Goal: Navigation & Orientation: Find specific page/section

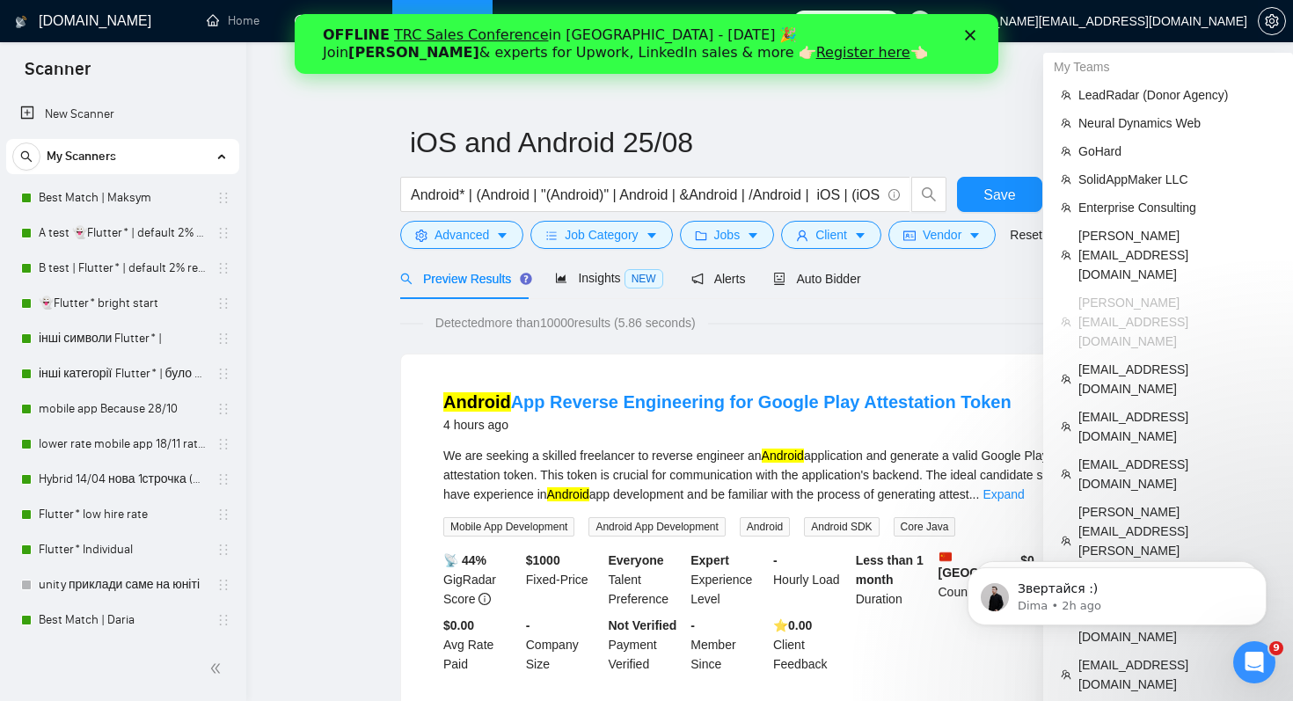
click at [1133, 21] on span "[PERSON_NAME][EMAIL_ADDRESS][DOMAIN_NAME]" at bounding box center [1093, 21] width 310 height 0
click at [1149, 214] on span "Enterprise Consulting" at bounding box center [1176, 207] width 197 height 19
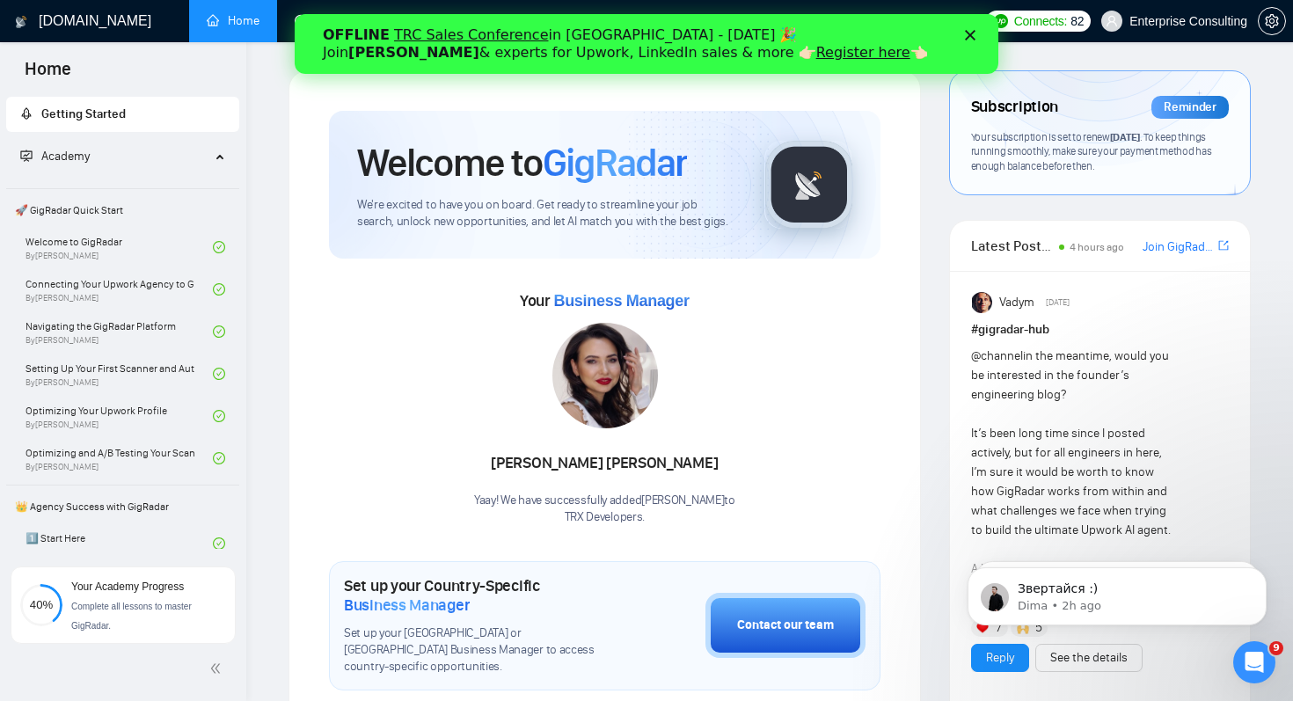
click at [971, 34] on polygon "Close" at bounding box center [970, 35] width 11 height 11
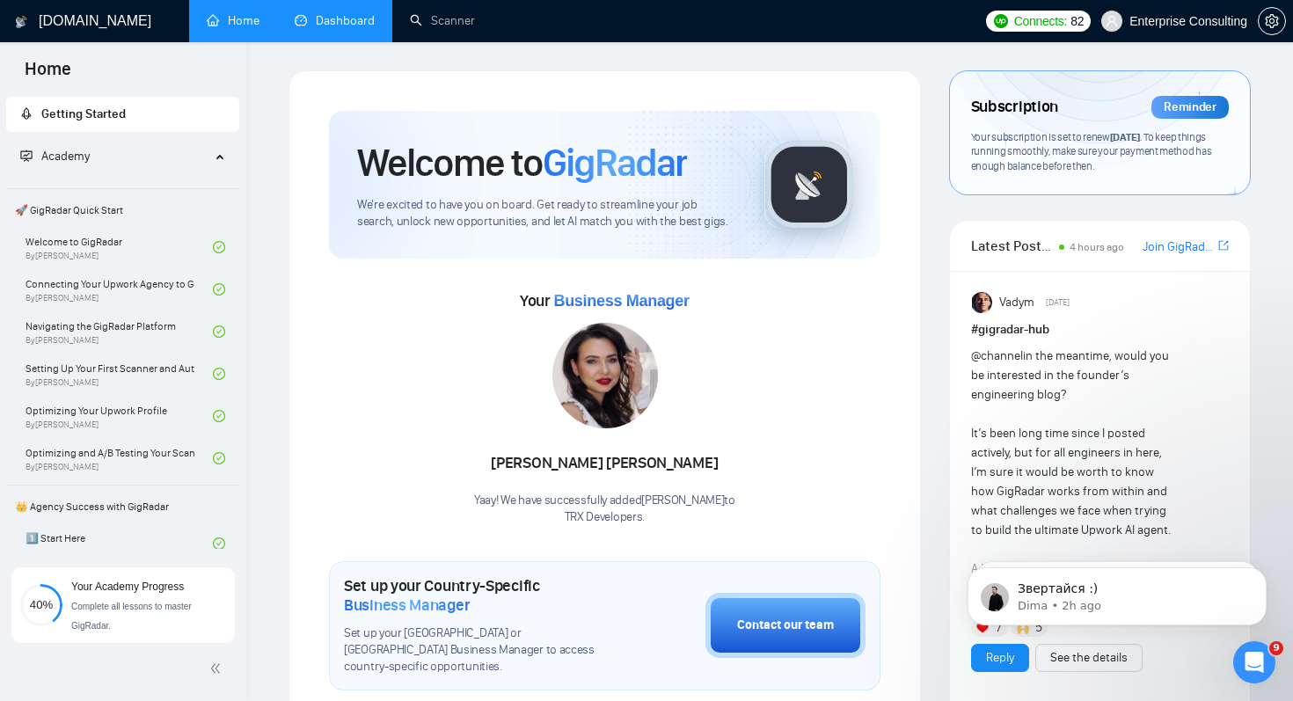
click at [317, 14] on link "Dashboard" at bounding box center [335, 20] width 80 height 15
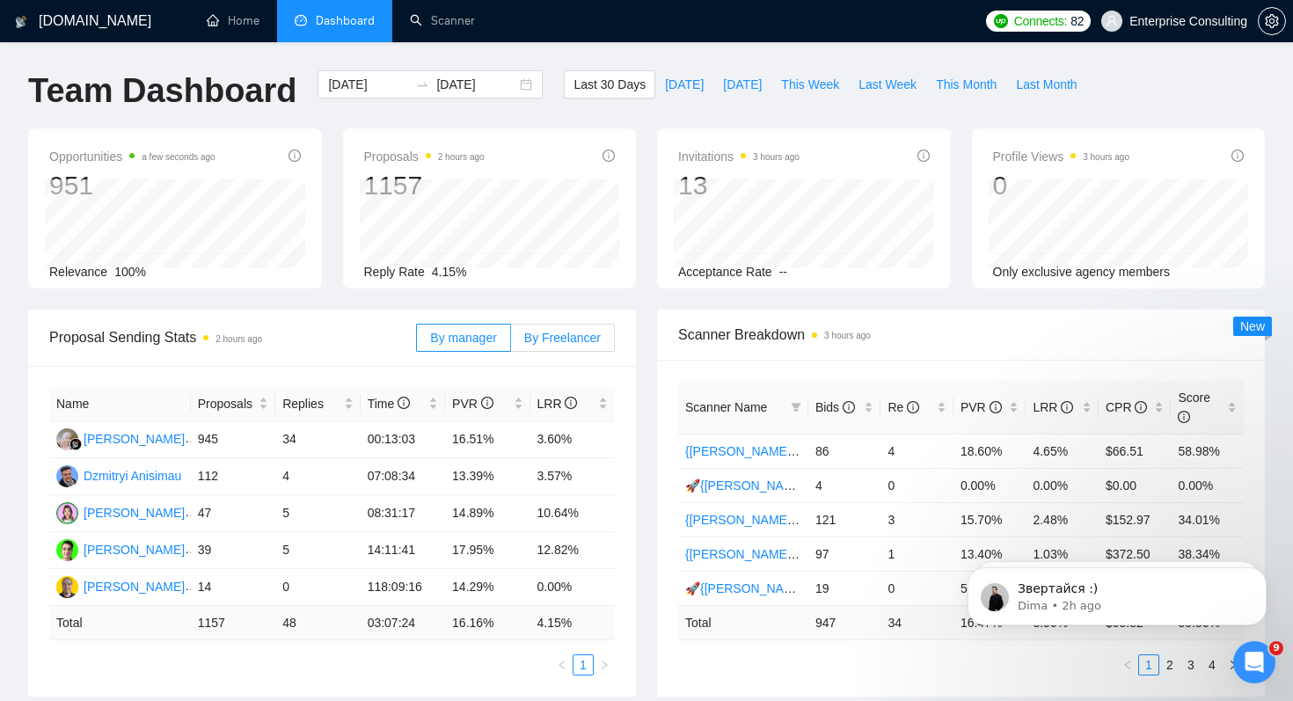
click at [539, 331] on span "By Freelancer" at bounding box center [562, 338] width 77 height 14
click at [511, 342] on input "By Freelancer" at bounding box center [511, 342] width 0 height 0
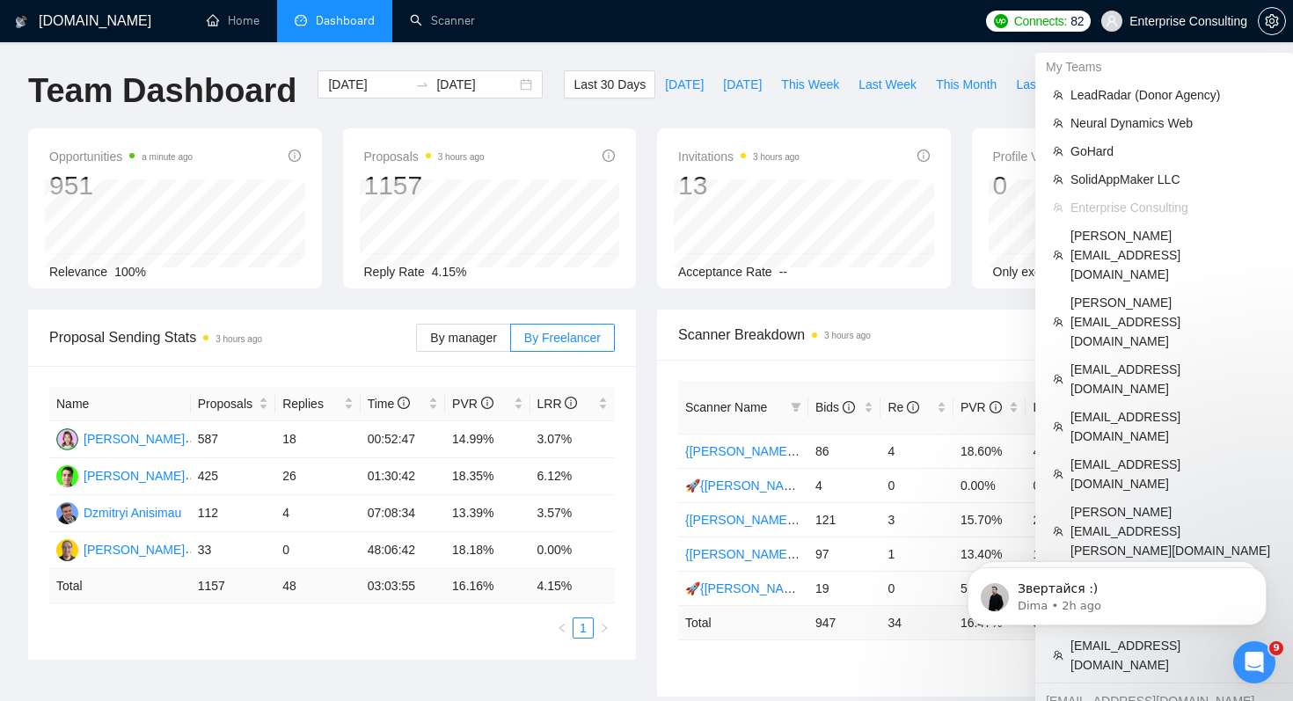
click at [1239, 21] on span "Enterprise Consulting" at bounding box center [1188, 21] width 118 height 0
click at [1136, 455] on span "s.miletskiy@gmail.com" at bounding box center [1172, 474] width 205 height 39
